Goal: Register for event/course

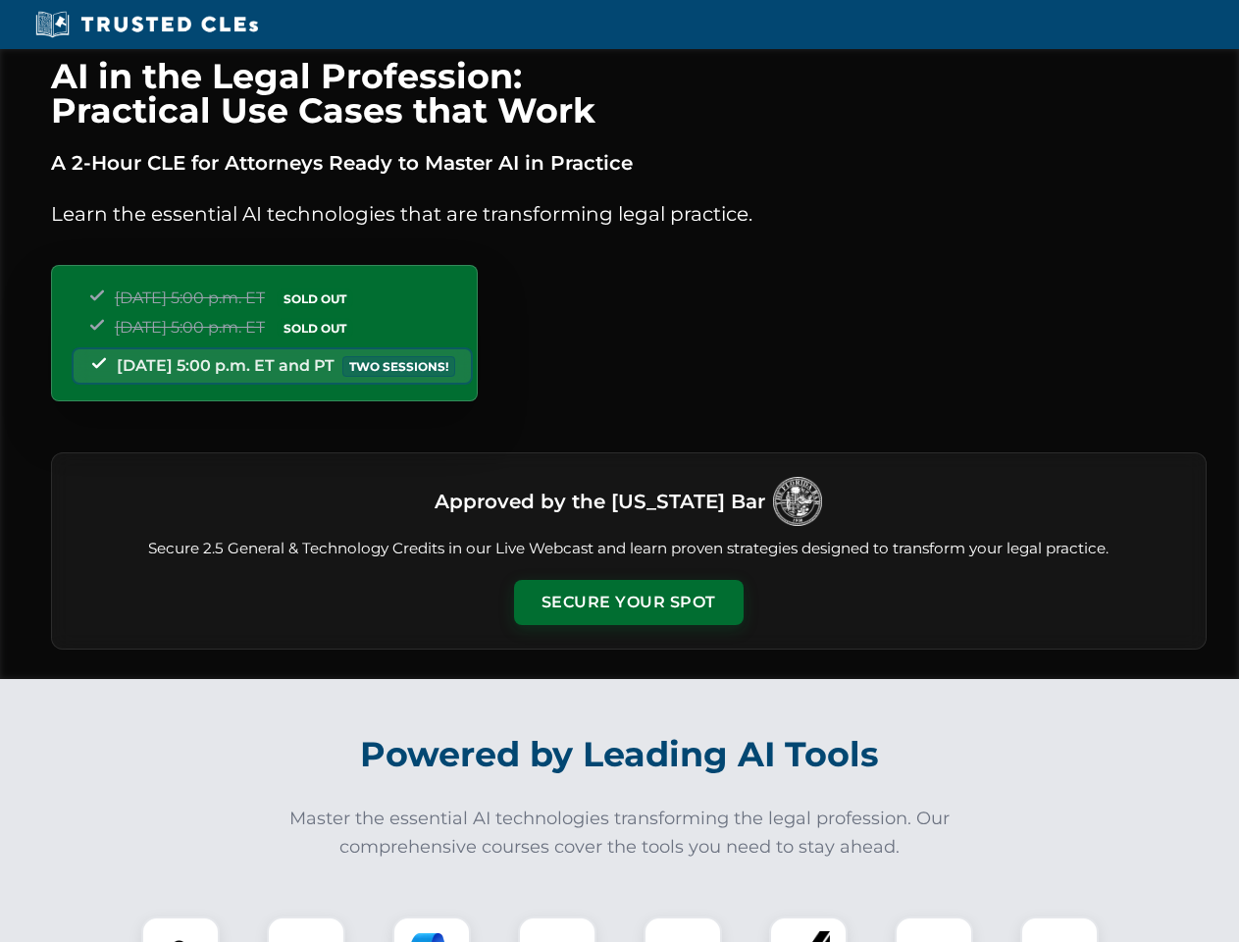
click at [628, 603] on button "Secure Your Spot" at bounding box center [629, 602] width 230 height 45
click at [181, 929] on img at bounding box center [180, 955] width 57 height 57
